Goal: Task Accomplishment & Management: Manage account settings

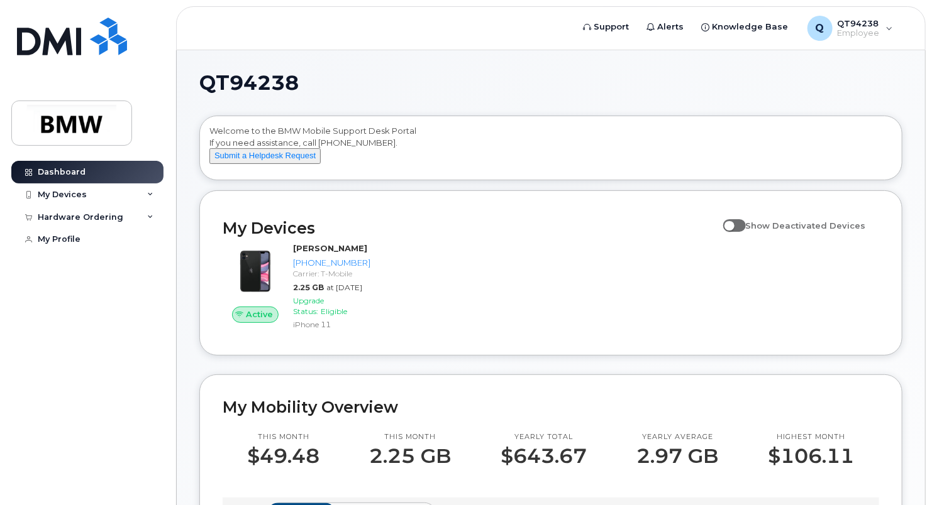
click at [745, 232] on span at bounding box center [734, 225] width 23 height 13
click at [733, 224] on input "Show Deactivated Devices" at bounding box center [728, 219] width 10 height 10
checkbox input "true"
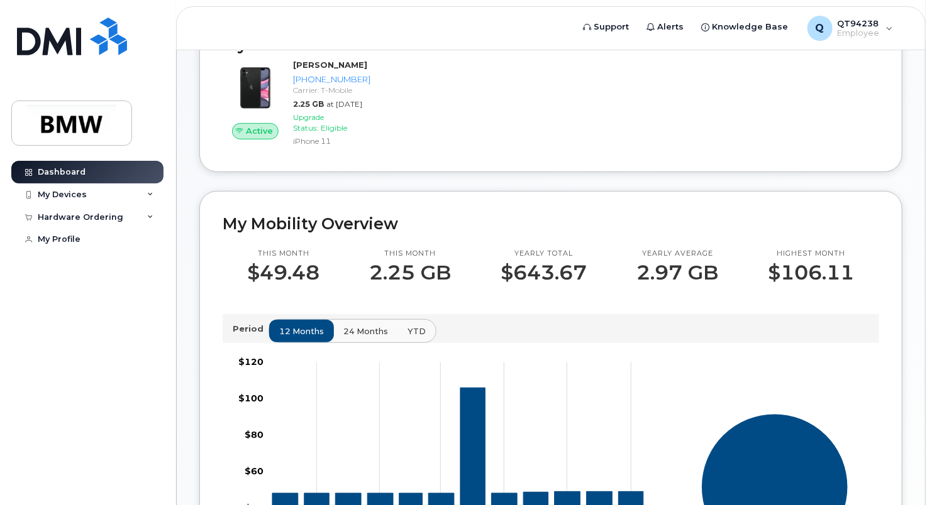
scroll to position [29, 0]
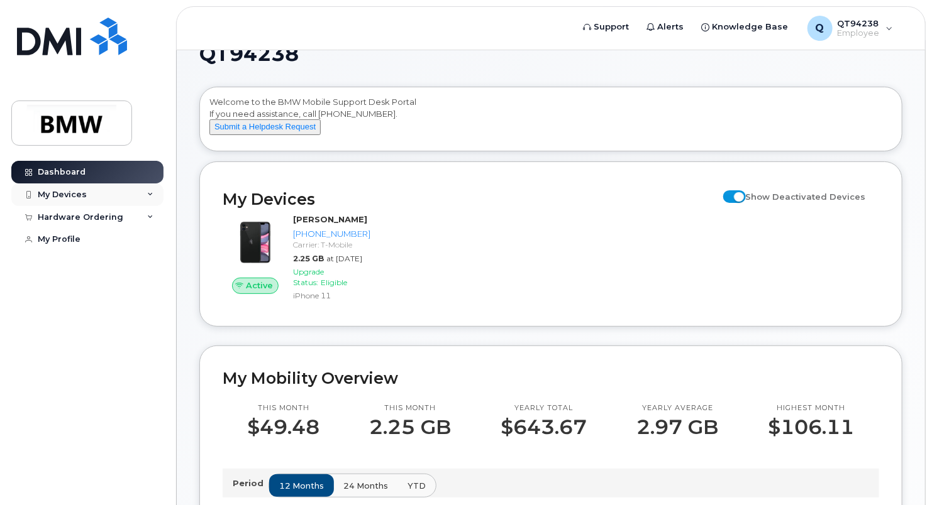
click at [150, 194] on icon at bounding box center [150, 195] width 6 height 6
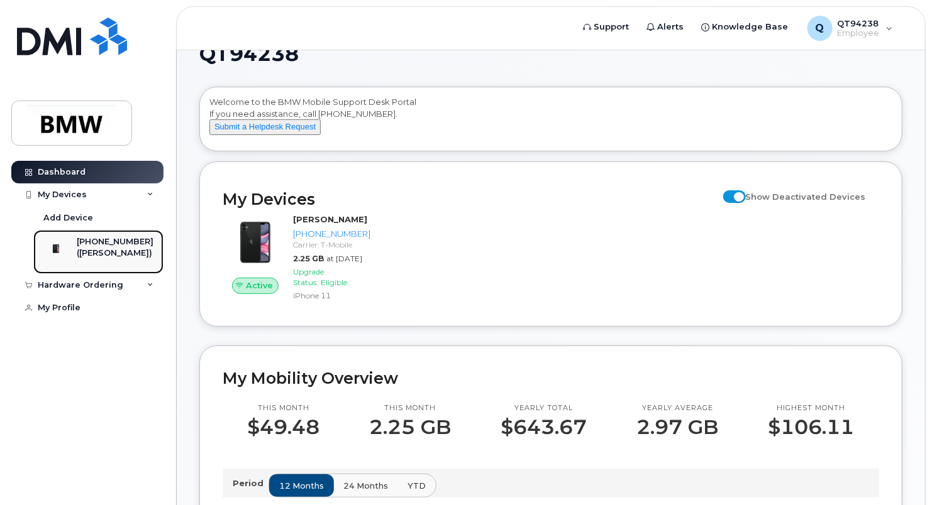
click at [98, 245] on div "[PHONE_NUMBER]" at bounding box center [115, 241] width 77 height 11
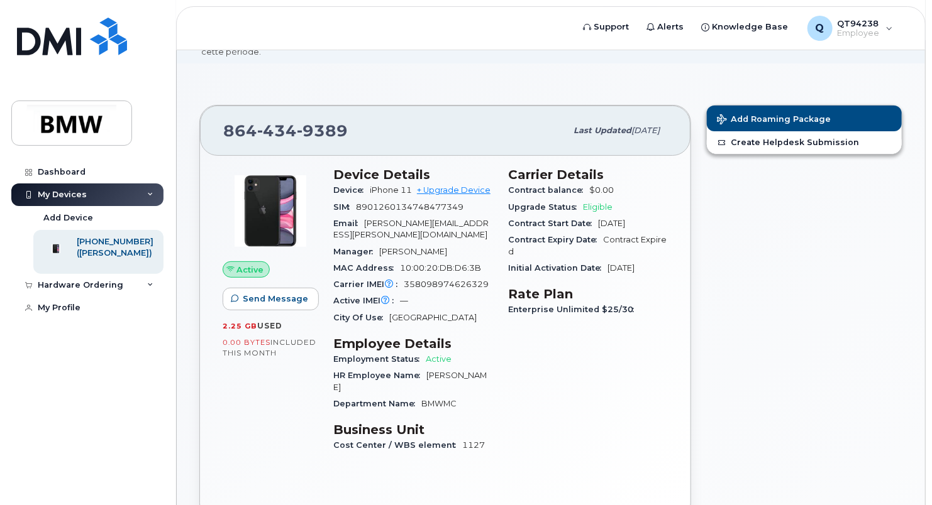
scroll to position [126, 0]
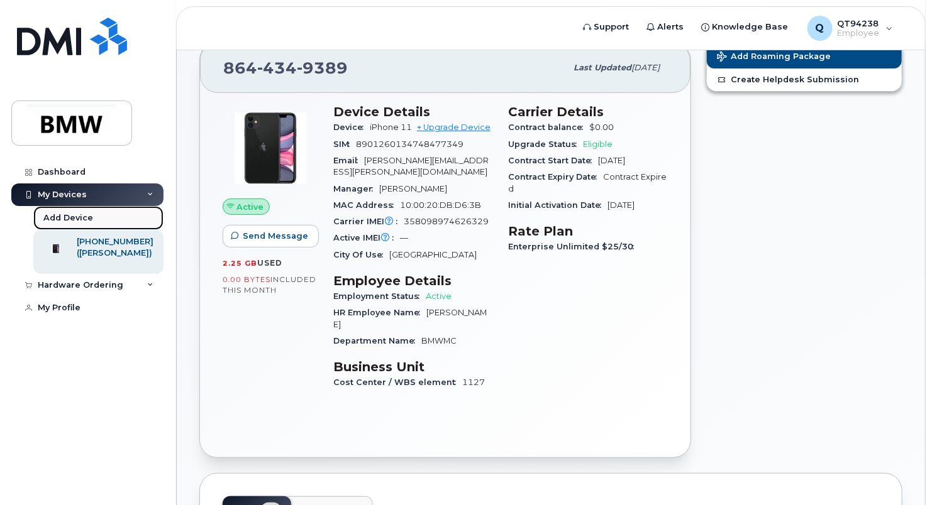
click at [67, 216] on div "Add Device" at bounding box center [68, 217] width 50 height 11
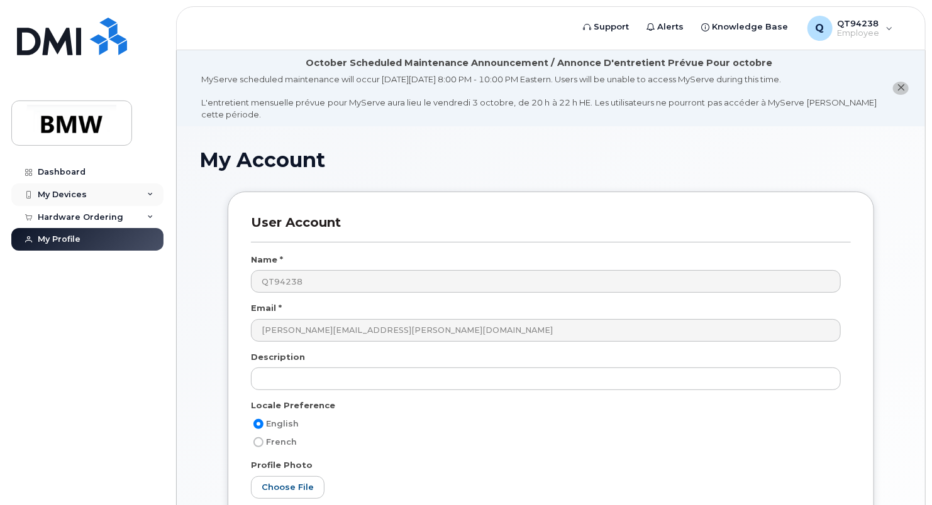
click at [56, 190] on div "My Devices" at bounding box center [62, 195] width 49 height 10
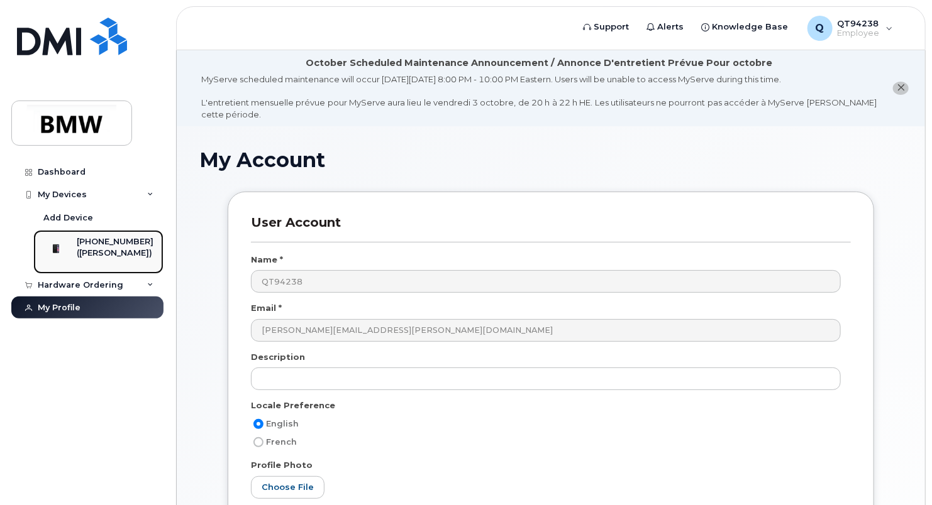
click at [106, 236] on div "[PHONE_NUMBER]" at bounding box center [115, 241] width 77 height 11
